Goal: Task Accomplishment & Management: Use online tool/utility

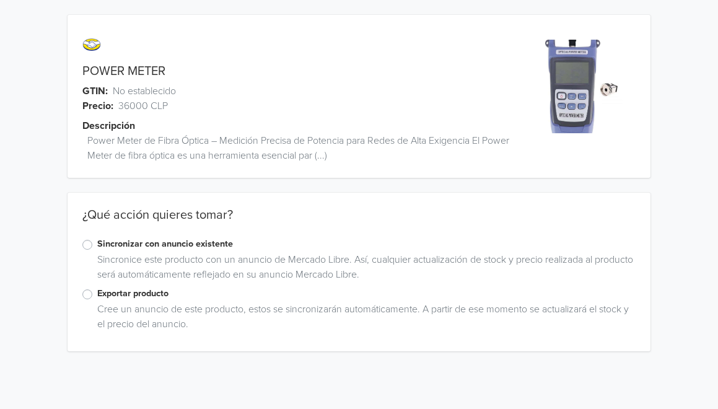
click at [97, 293] on label "Exportar producto" at bounding box center [366, 294] width 538 height 14
click at [0, 0] on input "Exportar producto" at bounding box center [0, 0] width 0 height 0
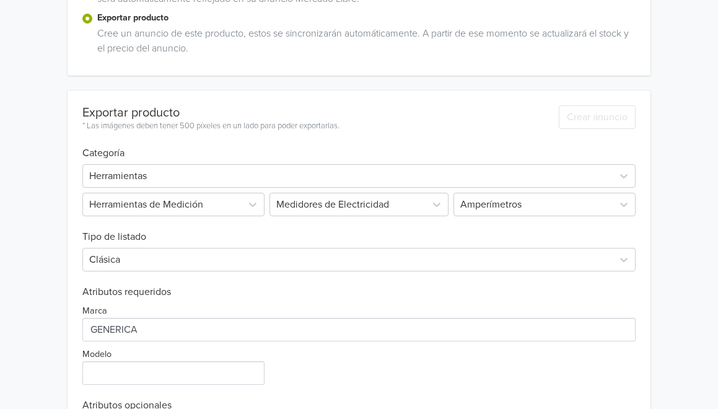
scroll to position [277, 0]
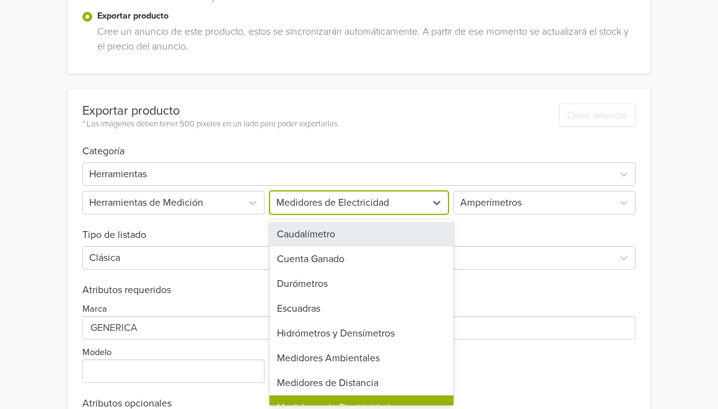
click at [389, 203] on div at bounding box center [348, 202] width 144 height 17
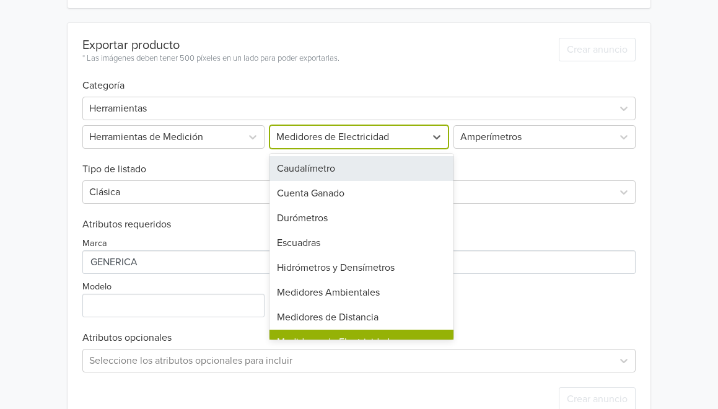
scroll to position [346, 0]
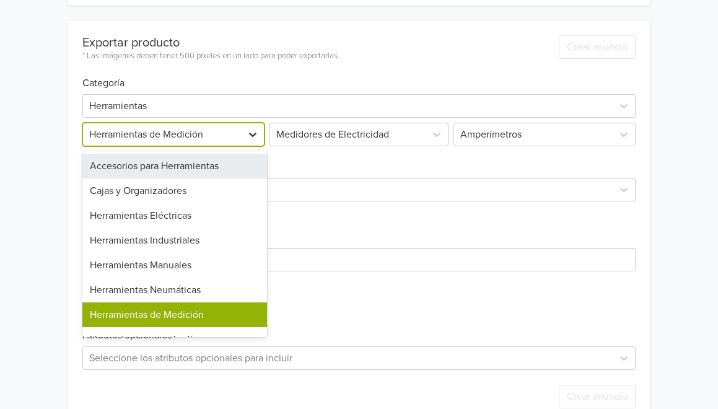
click at [256, 134] on icon at bounding box center [253, 134] width 12 height 12
click at [317, 126] on div at bounding box center [348, 134] width 144 height 17
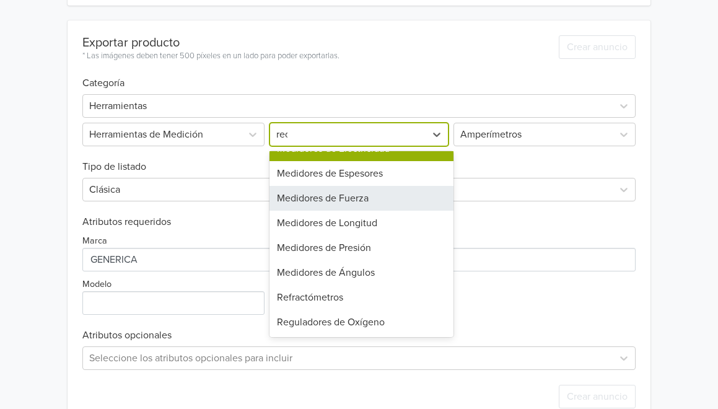
scroll to position [0, 0]
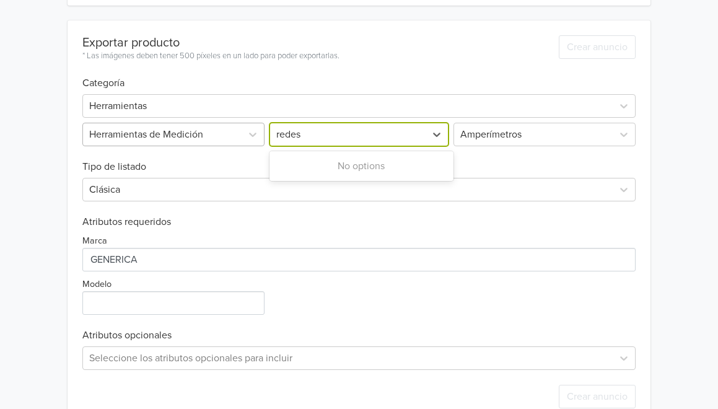
type input "redes"
click at [239, 133] on div "Herramientas de Medición" at bounding box center [162, 134] width 159 height 22
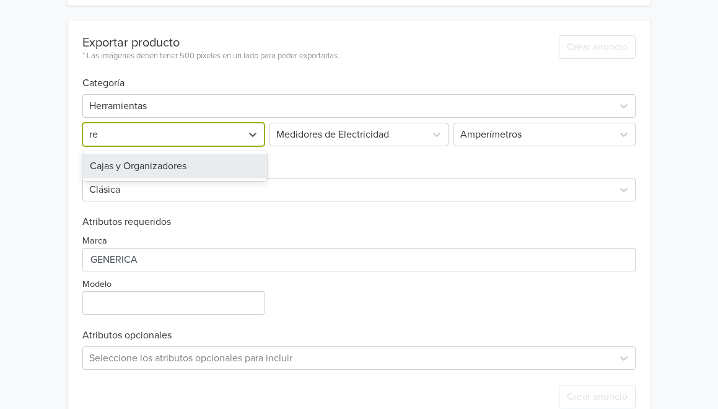
type input "r"
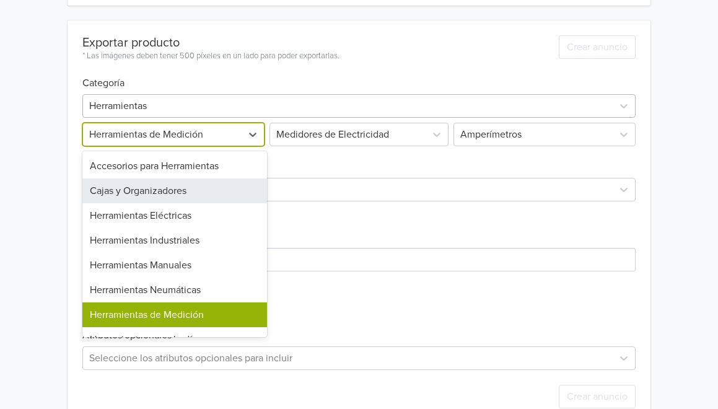
click at [261, 101] on div at bounding box center [347, 105] width 517 height 17
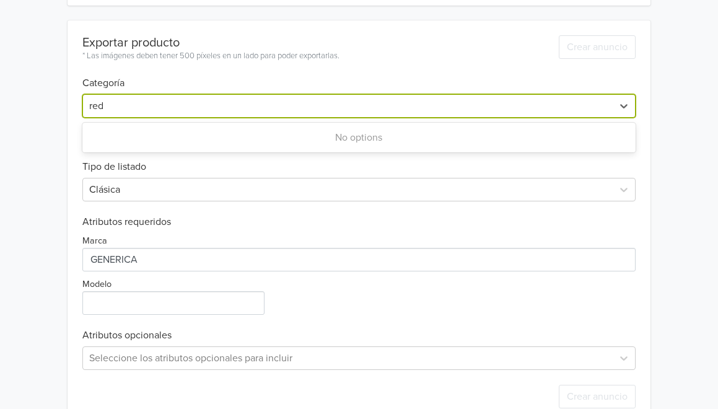
type input "red"
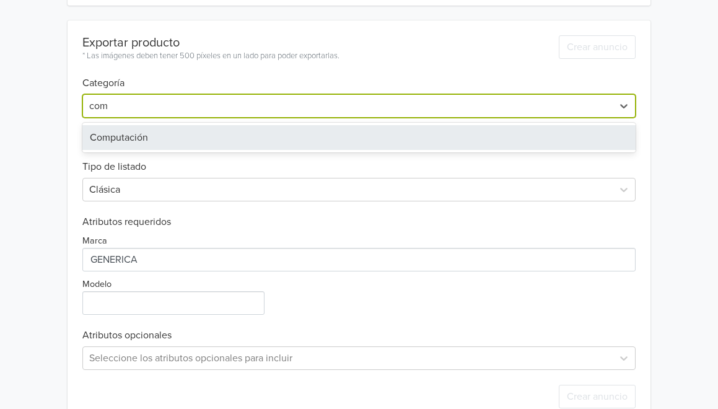
type input "comp"
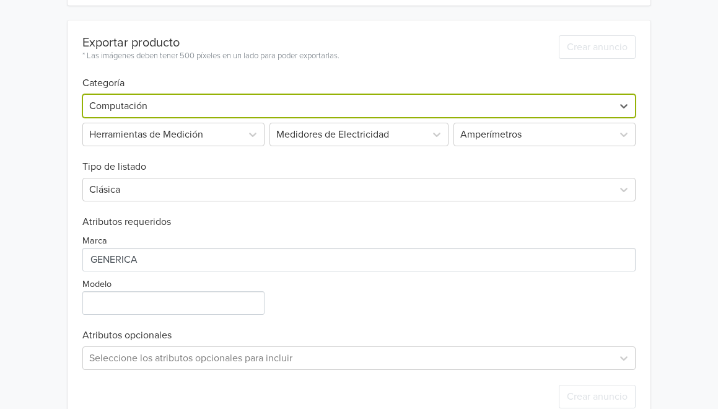
scroll to position [151, 0]
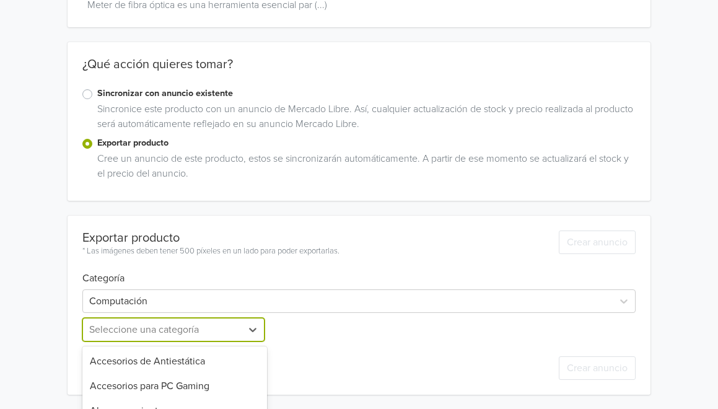
click at [161, 333] on div "Componentes de PC, 5 of 19. 19 results available. Use Up and Down to choose opt…" at bounding box center [174, 330] width 185 height 24
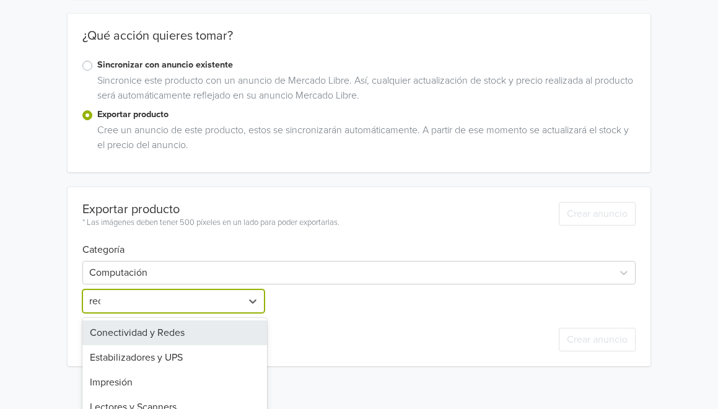
type input "rede"
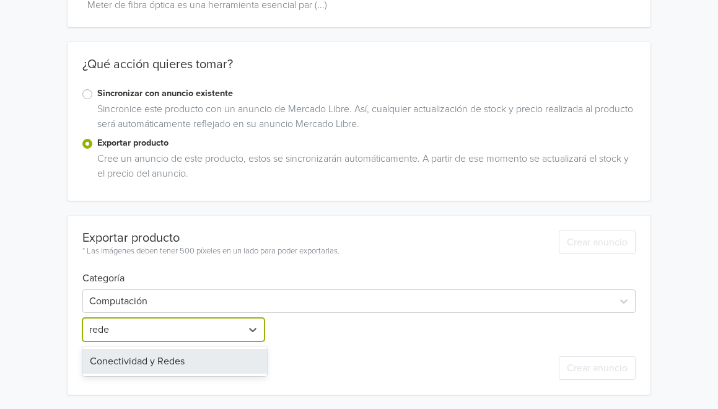
click at [194, 360] on div "Conectividad y Redes" at bounding box center [174, 361] width 185 height 25
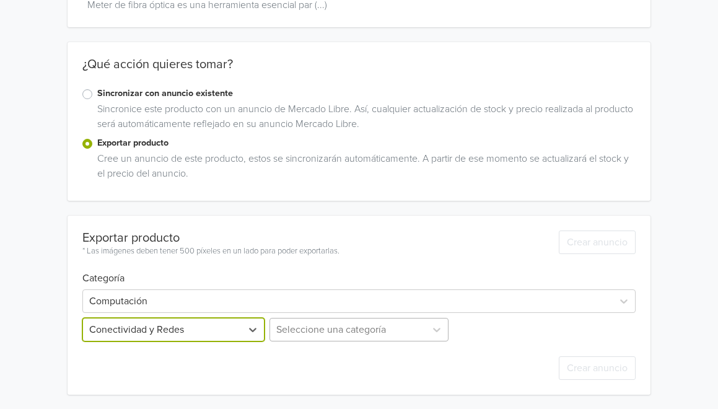
scroll to position [273, 0]
click at [326, 333] on div "Seleccione una categoría" at bounding box center [359, 329] width 185 height 24
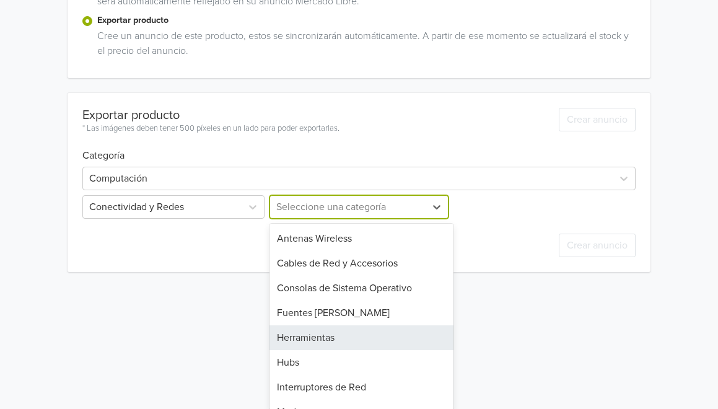
click at [357, 338] on div "Herramientas" at bounding box center [361, 337] width 185 height 25
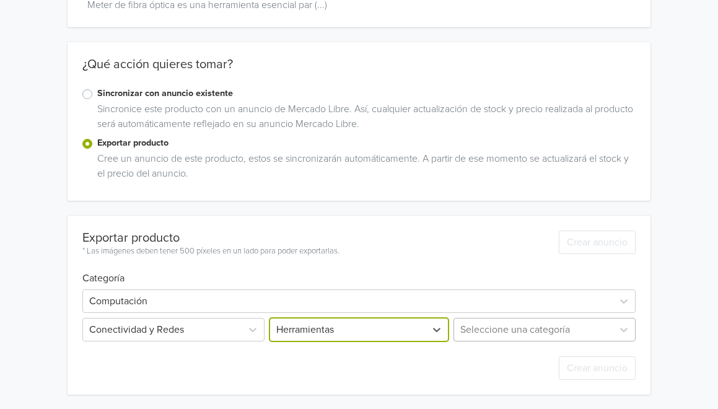
click at [487, 333] on div "Seleccione una categoría" at bounding box center [543, 330] width 185 height 24
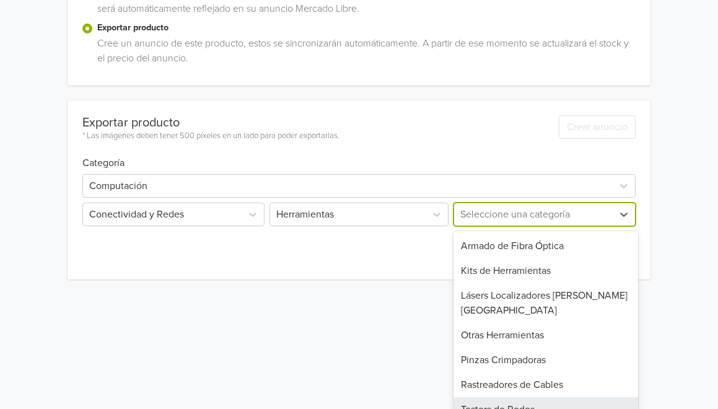
click at [544, 397] on div "Testers de Redes" at bounding box center [545, 409] width 185 height 25
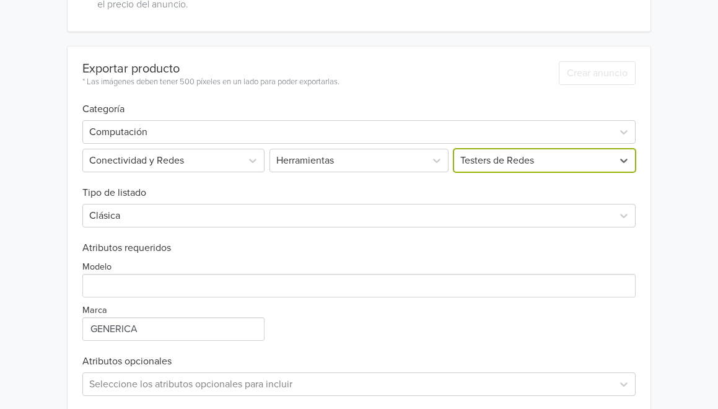
scroll to position [328, 0]
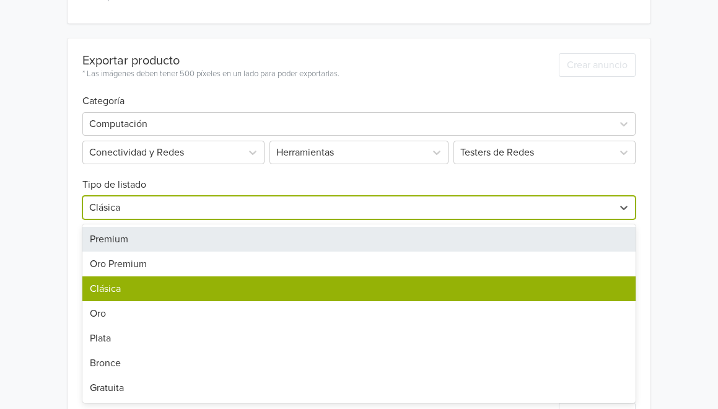
click at [276, 214] on div at bounding box center [347, 207] width 517 height 17
click at [254, 245] on div "Premium" at bounding box center [358, 239] width 553 height 25
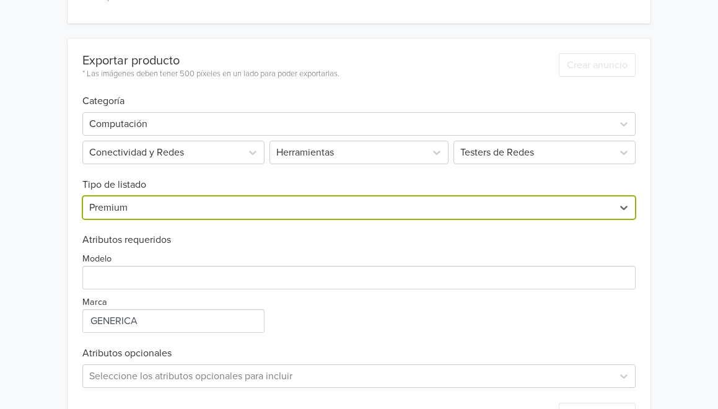
click at [250, 293] on div "Modelo Marca" at bounding box center [358, 289] width 553 height 87
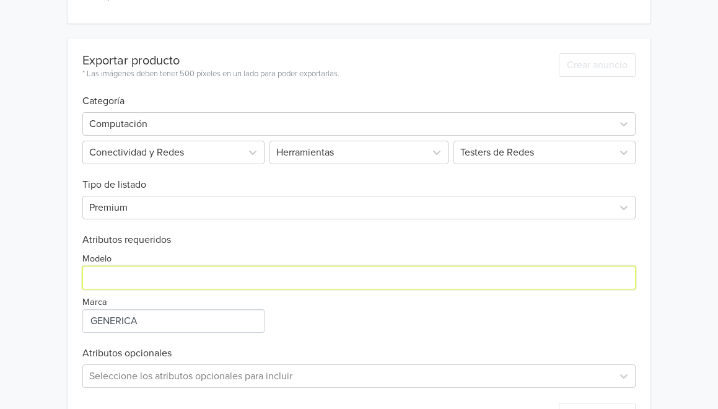
click at [261, 286] on input "Modelo" at bounding box center [358, 278] width 553 height 24
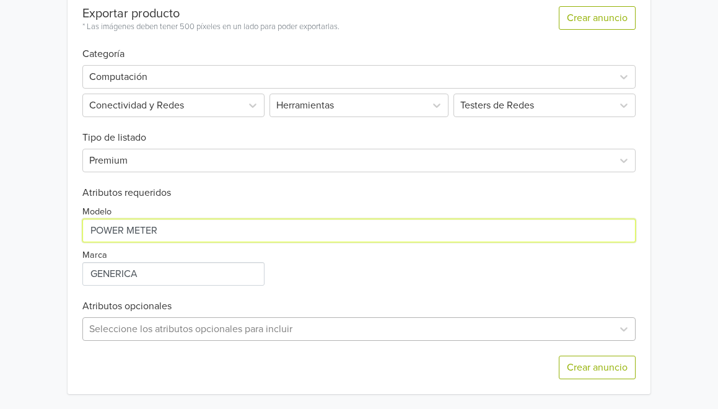
type input "POWER METER"
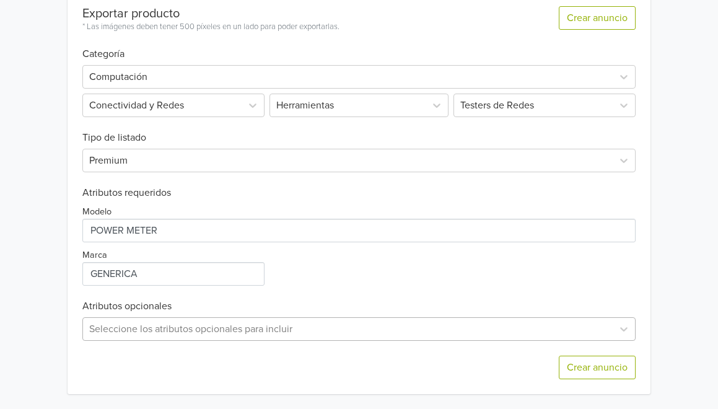
scroll to position [497, 0]
click at [237, 321] on div "Seleccione los atributos opcionales para incluir" at bounding box center [358, 329] width 553 height 24
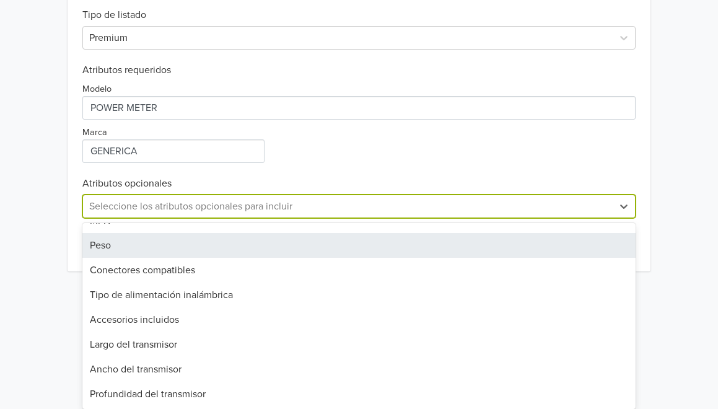
scroll to position [71, 0]
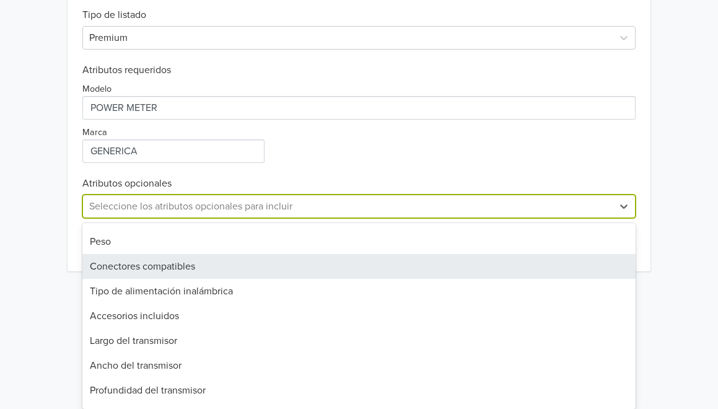
click at [235, 265] on div "Conectores compatibles" at bounding box center [358, 266] width 553 height 25
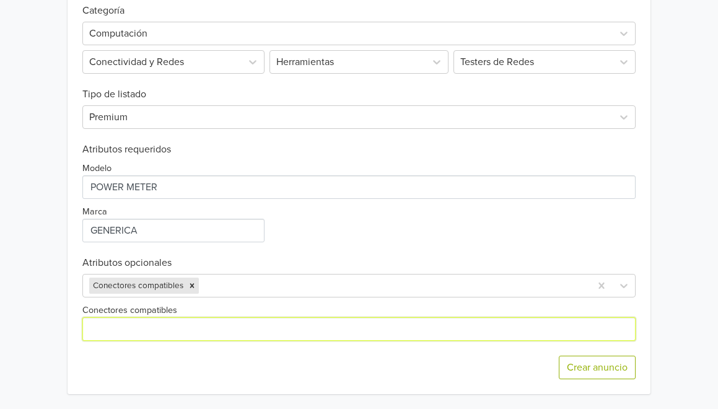
click at [203, 330] on input "Conectores compatibles" at bounding box center [358, 329] width 553 height 24
type input "L"
type input "SC-FC"
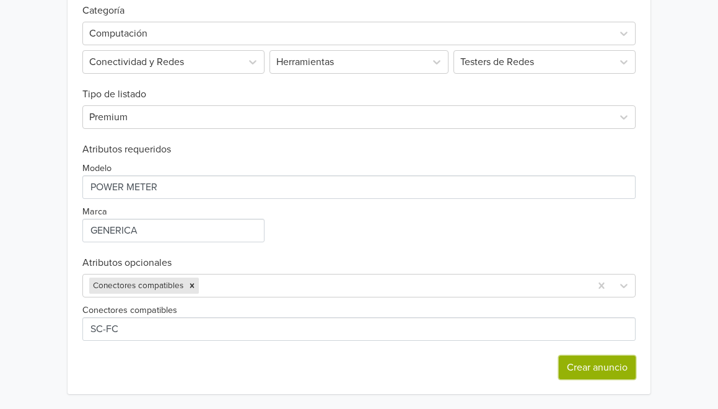
click at [588, 377] on button "Crear anuncio" at bounding box center [597, 368] width 77 height 24
